Goal: Task Accomplishment & Management: Use online tool/utility

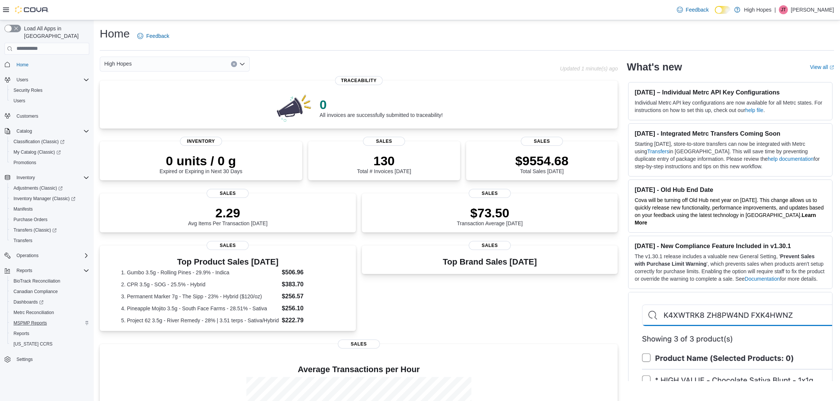
click at [47, 319] on link "MSPMP Reports" at bounding box center [30, 323] width 39 height 9
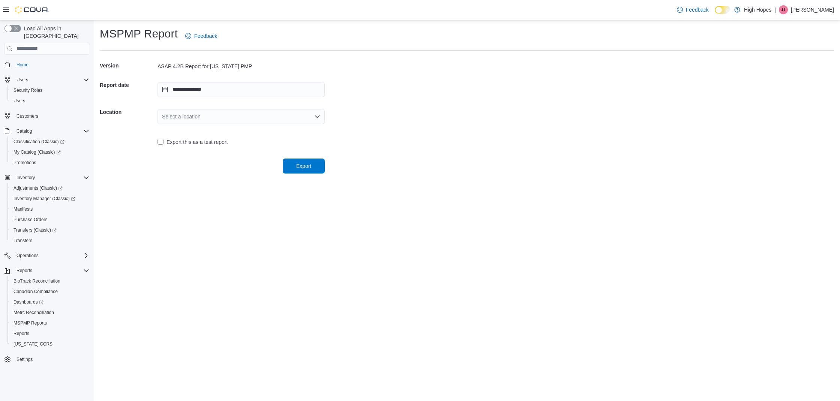
click at [320, 116] on icon "Open list of options" at bounding box center [317, 117] width 6 height 6
drag, startPoint x: 204, startPoint y: 137, endPoint x: 251, endPoint y: 144, distance: 47.5
click at [205, 137] on span "[STREET_ADDRESS]" at bounding box center [245, 140] width 149 height 8
click at [292, 168] on span "Export" at bounding box center [303, 165] width 33 height 15
